Goal: Transaction & Acquisition: Subscribe to service/newsletter

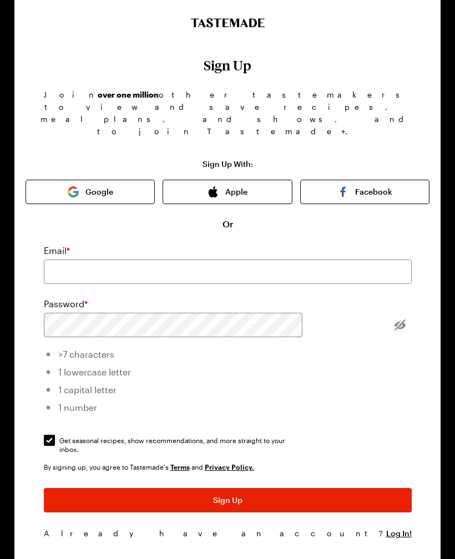
click at [69, 186] on img "button" at bounding box center [73, 191] width 11 height 11
click at [193, 180] on button "Apple" at bounding box center [227, 192] width 129 height 24
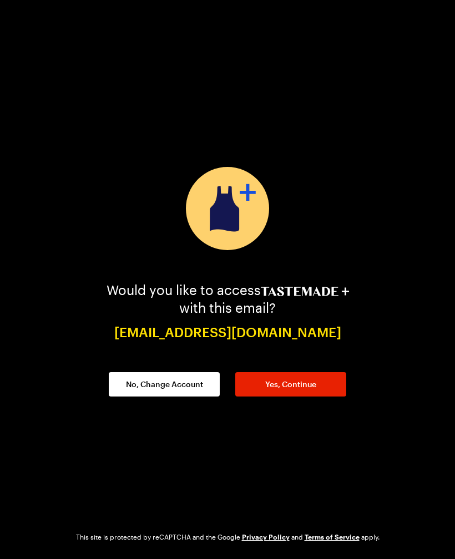
click at [278, 384] on span "Yes, Continue" at bounding box center [290, 384] width 51 height 11
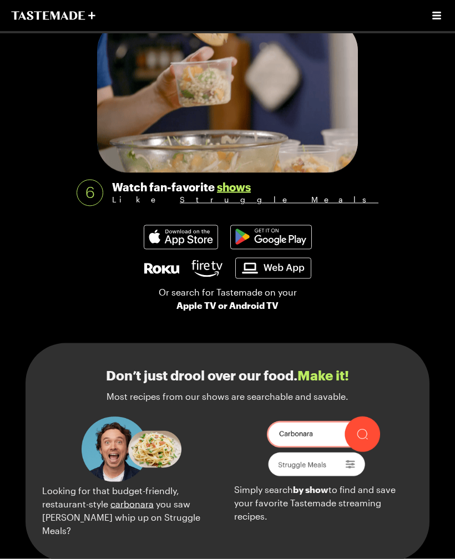
scroll to position [957, 0]
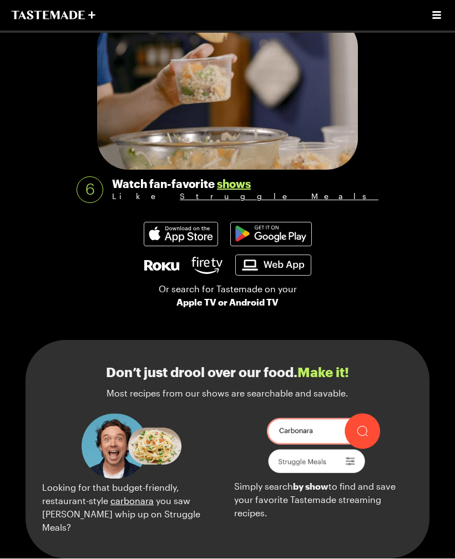
click at [163, 246] on img at bounding box center [180, 234] width 73 height 23
